Goal: Task Accomplishment & Management: Use online tool/utility

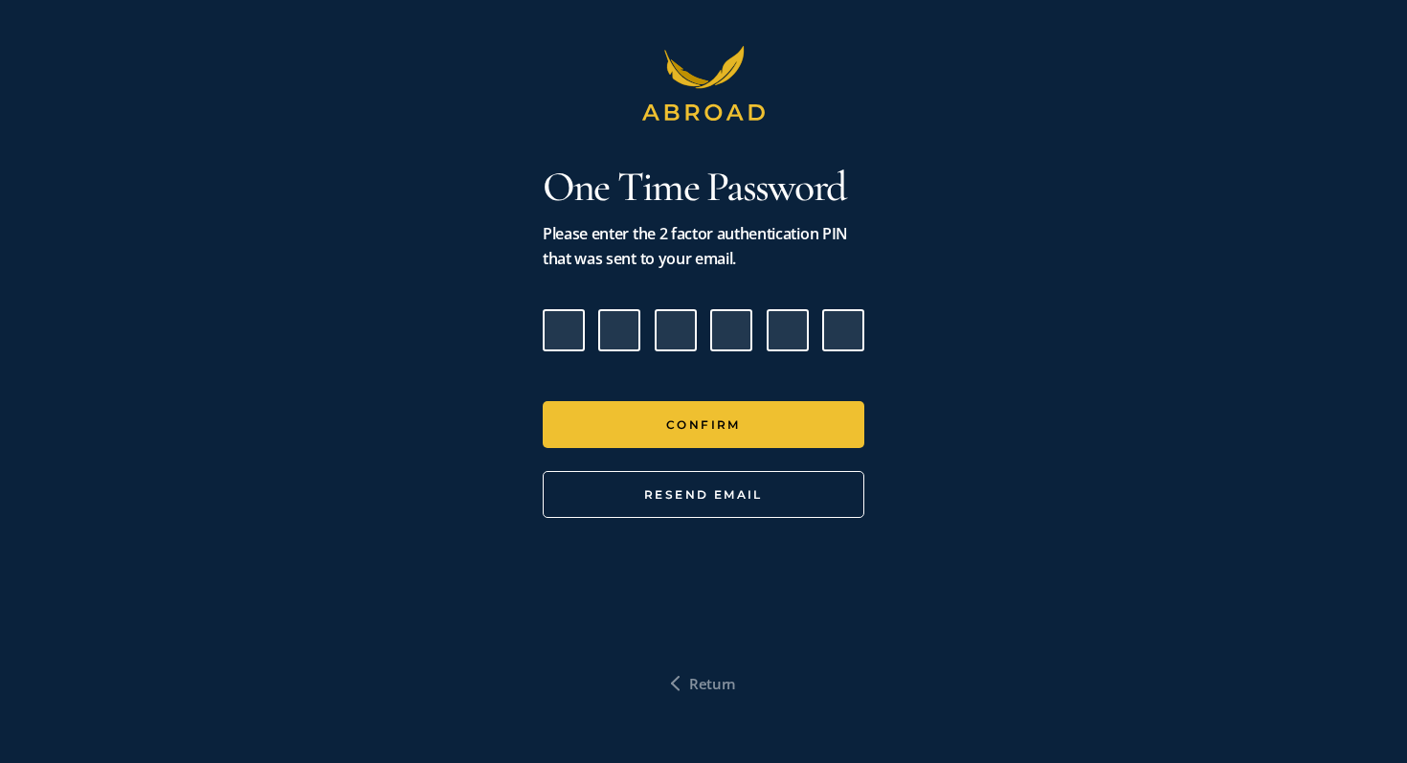
click at [560, 332] on input "Please enter verification code. Digit 1" at bounding box center [564, 330] width 42 height 42
type input "3"
type input "9"
type input "5"
type input "0"
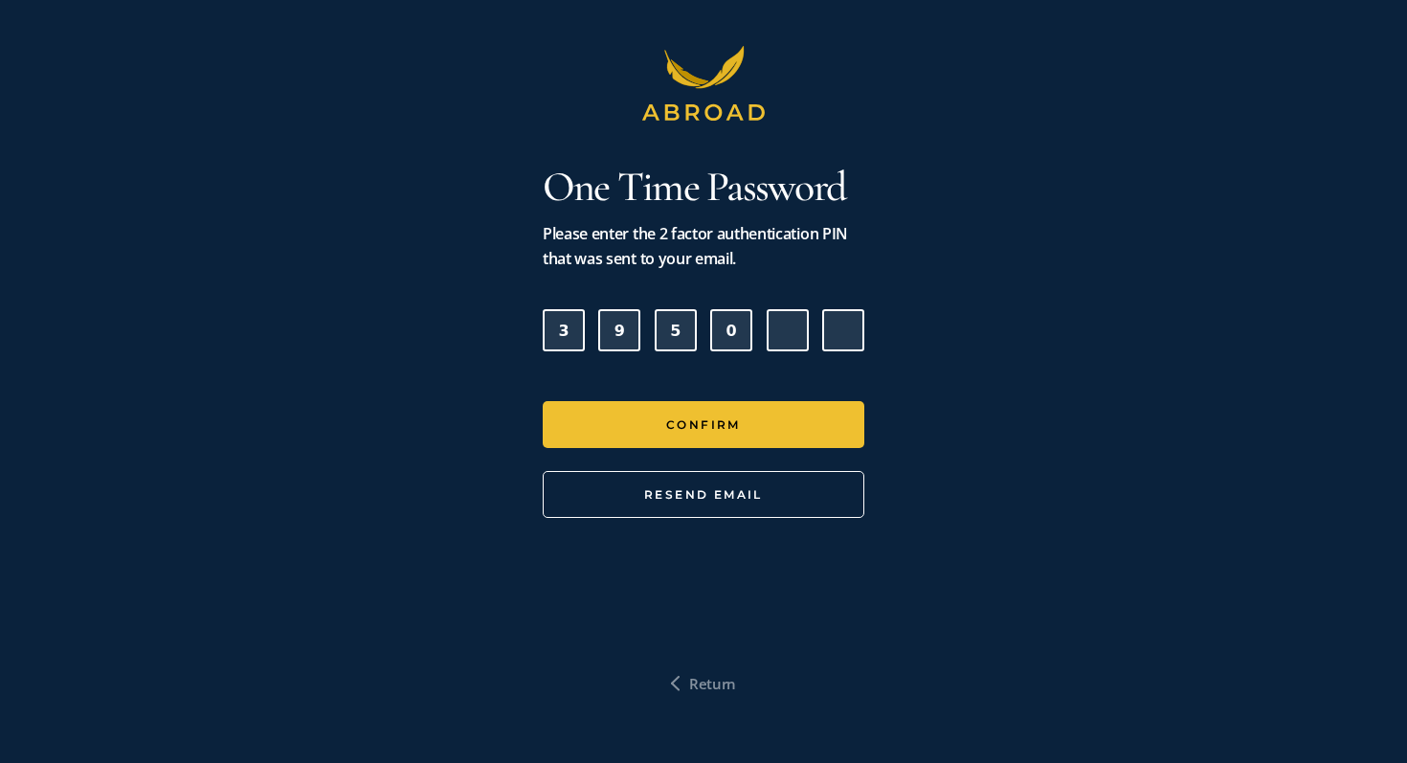
type input "7"
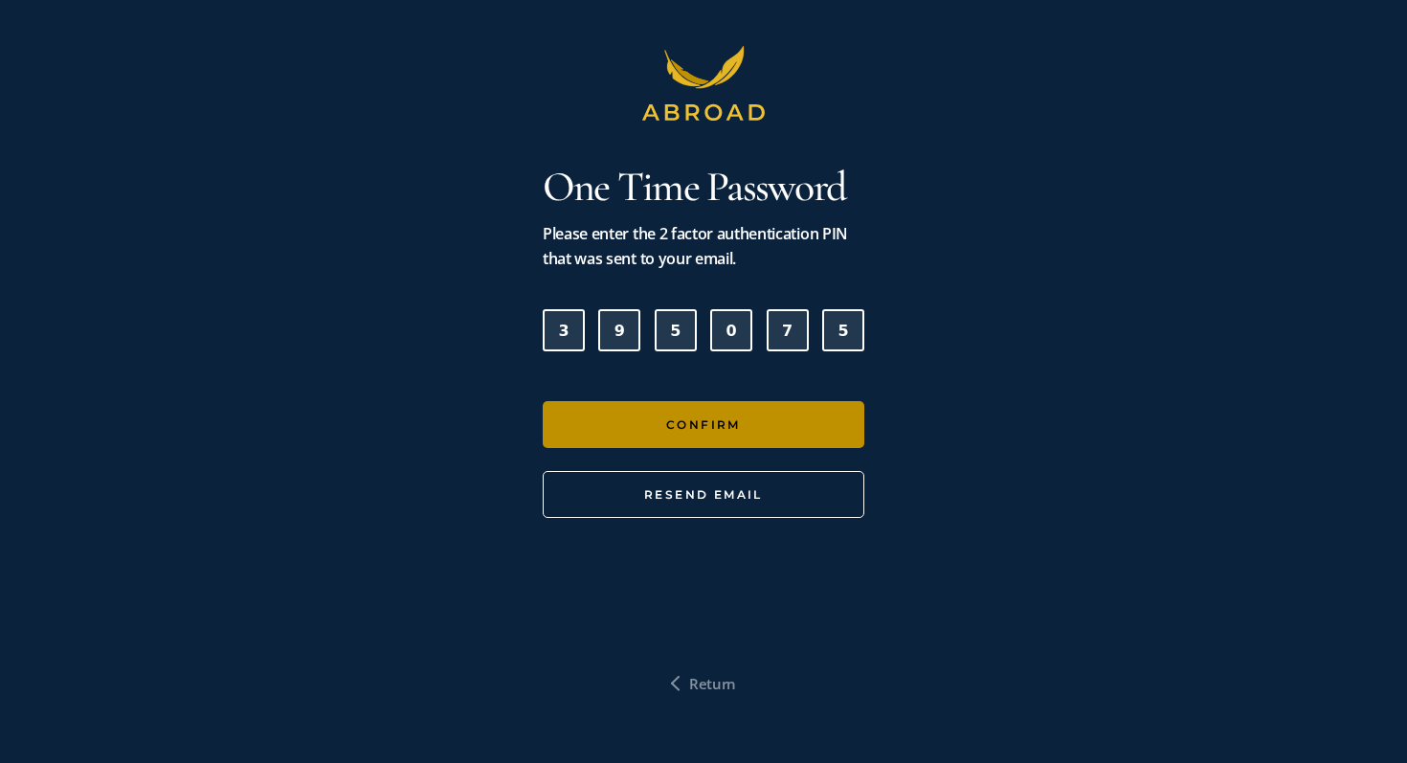
type input "5"
click at [707, 413] on button "Confirm" at bounding box center [704, 424] width 322 height 47
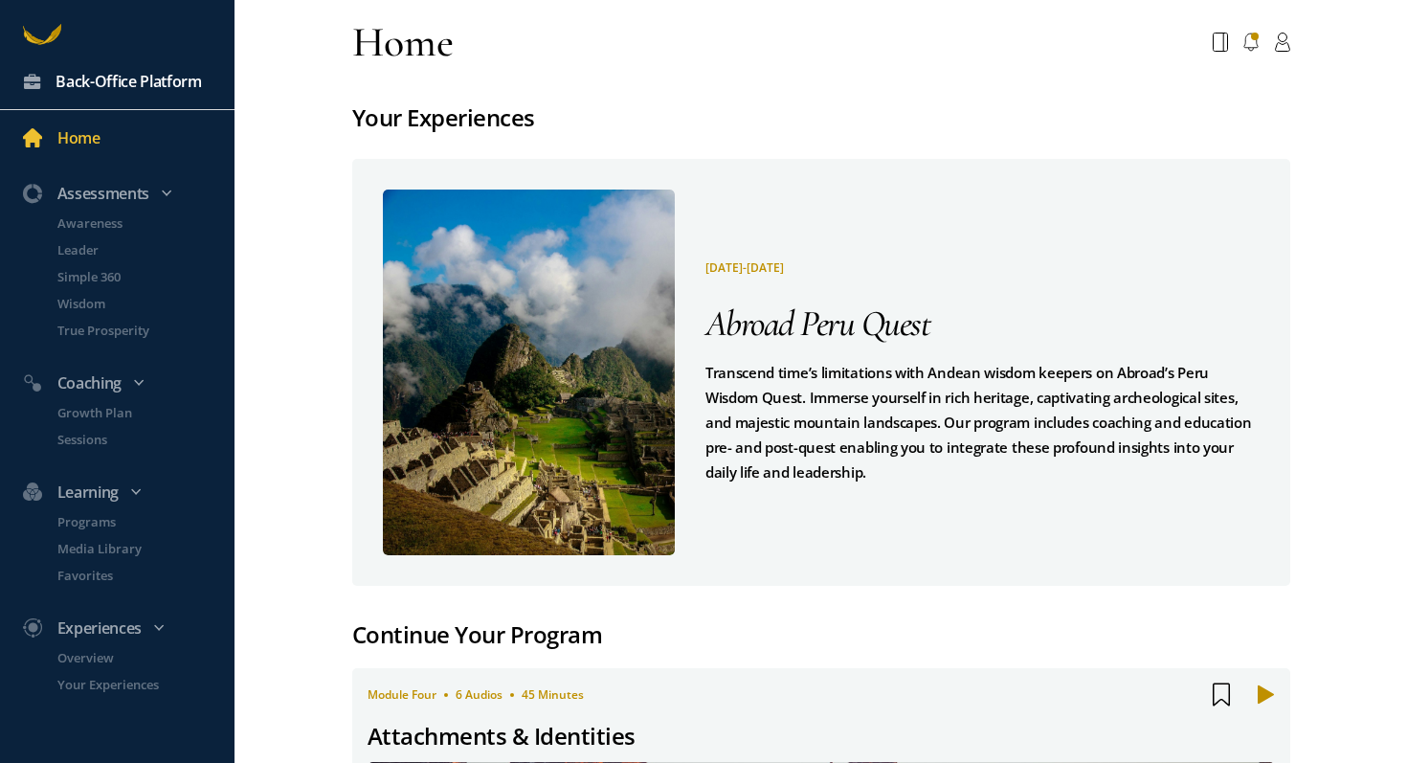
click at [176, 79] on div "Back-Office Platform" at bounding box center [129, 81] width 146 height 25
